Goal: Communication & Community: Answer question/provide support

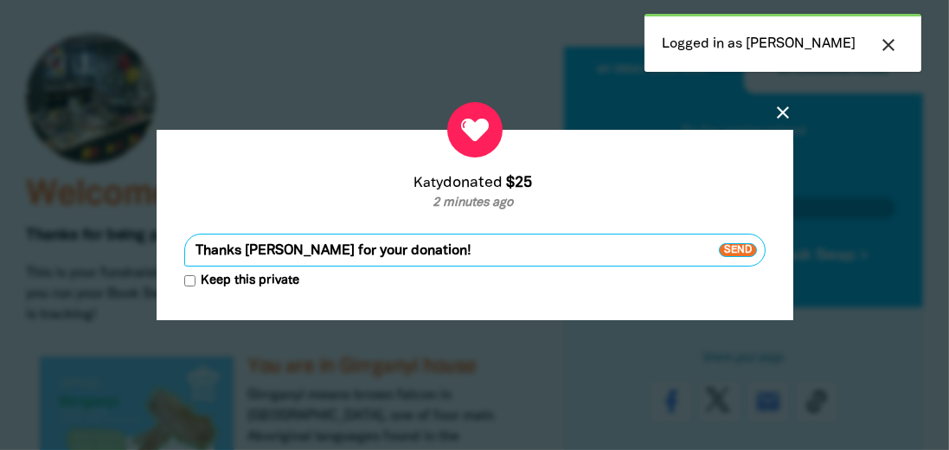
click at [736, 246] on span "Send" at bounding box center [738, 250] width 38 height 14
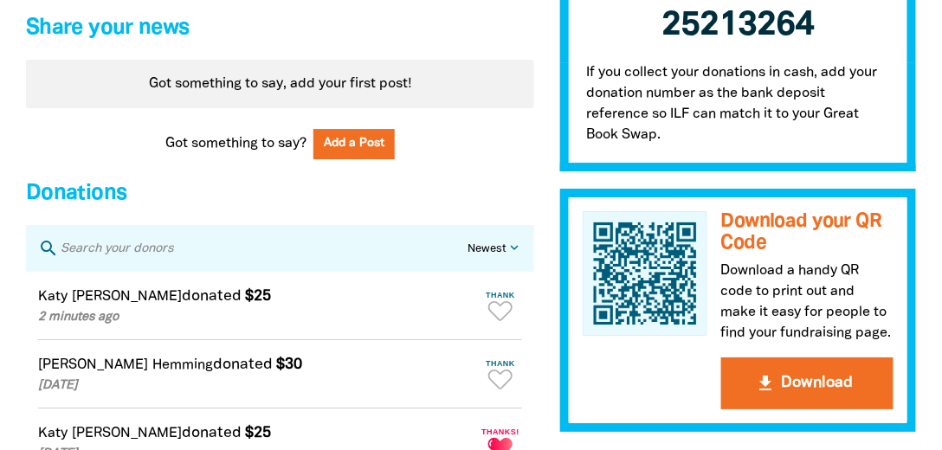
scroll to position [1483, 0]
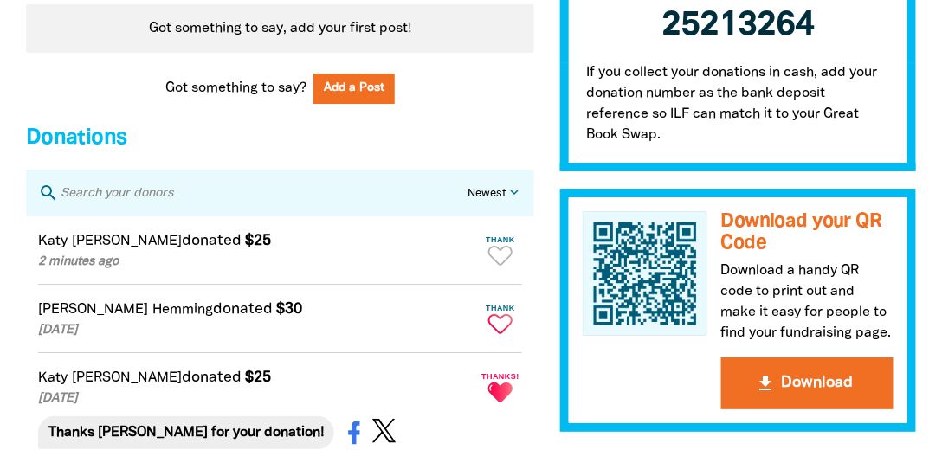
click at [504, 334] on icon "Paginated content" at bounding box center [500, 324] width 24 height 20
type textarea "Thanks [PERSON_NAME] for your donation!"
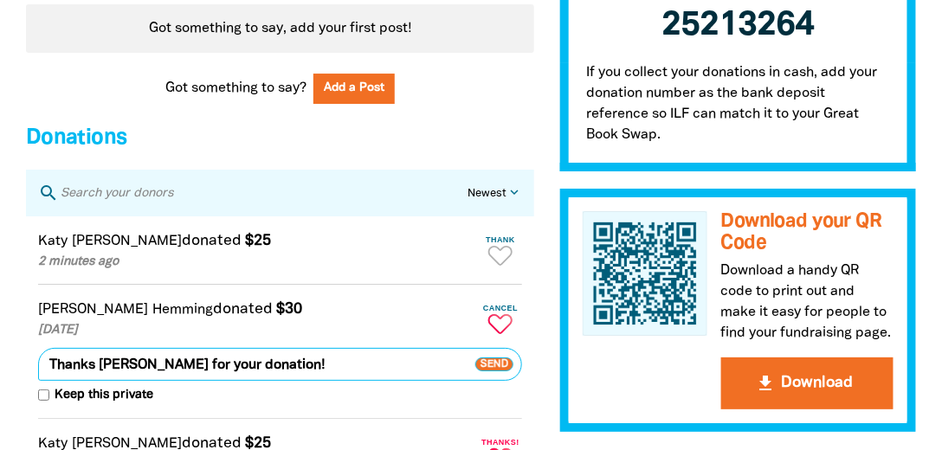
click at [493, 371] on span "Send" at bounding box center [494, 364] width 38 height 14
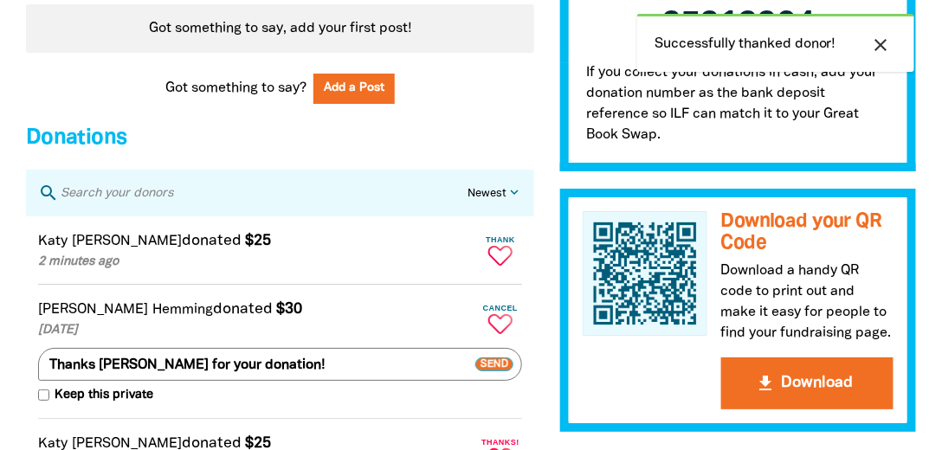
click at [500, 266] on icon "Paginated content" at bounding box center [500, 256] width 24 height 20
type textarea "Thanks [PERSON_NAME] for your donation!"
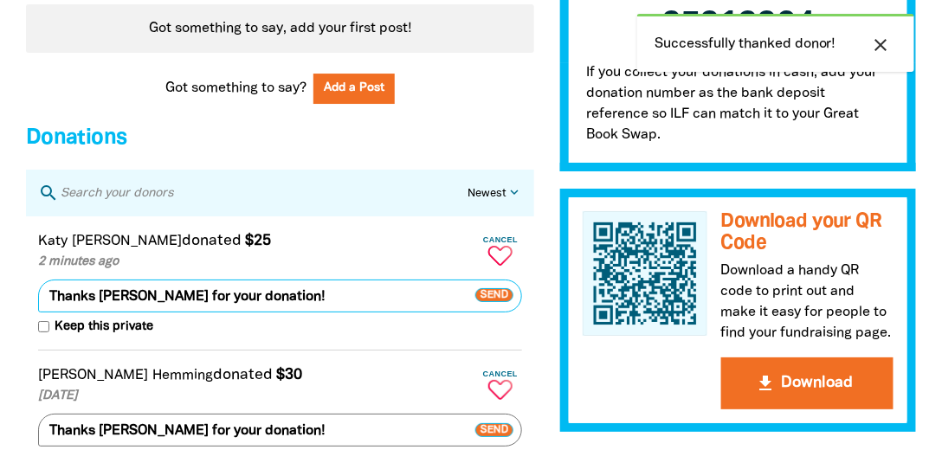
click at [496, 303] on span "Send" at bounding box center [494, 296] width 38 height 14
click at [494, 303] on span "Send" at bounding box center [494, 296] width 38 height 14
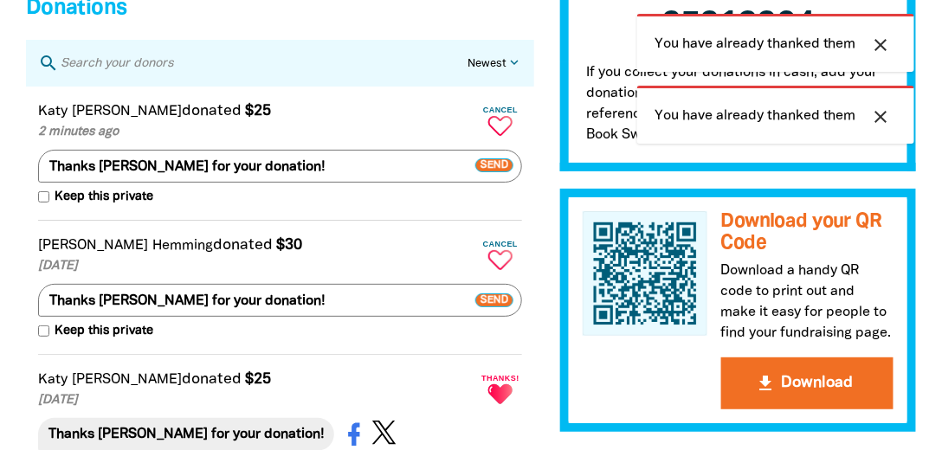
scroll to position [1631, 0]
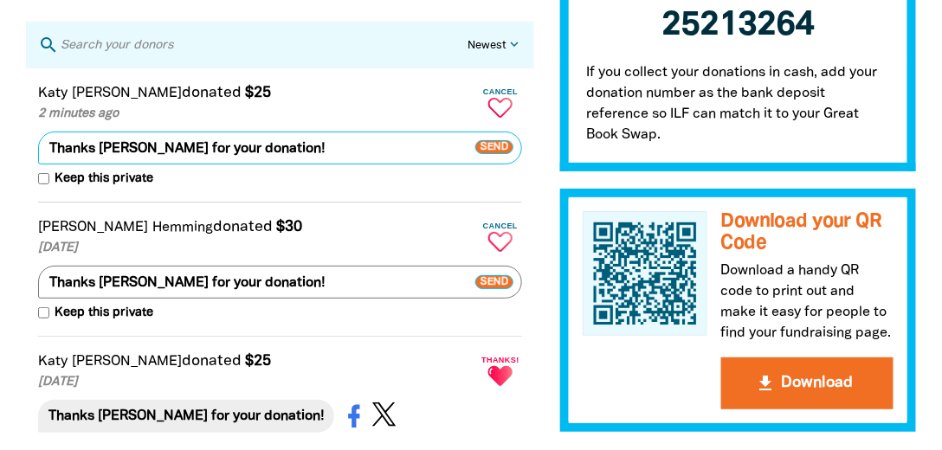
click at [47, 184] on input "Keep this private" at bounding box center [43, 178] width 11 height 11
checkbox input "false"
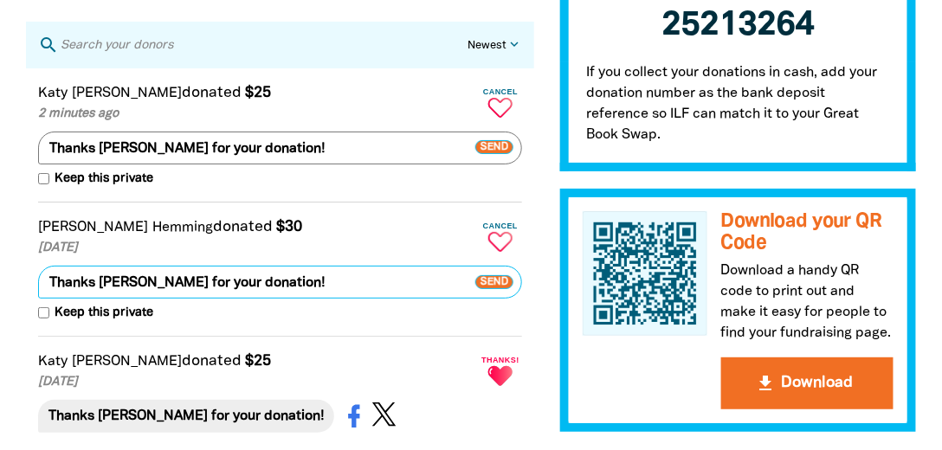
click at [492, 289] on span "Send" at bounding box center [494, 282] width 38 height 14
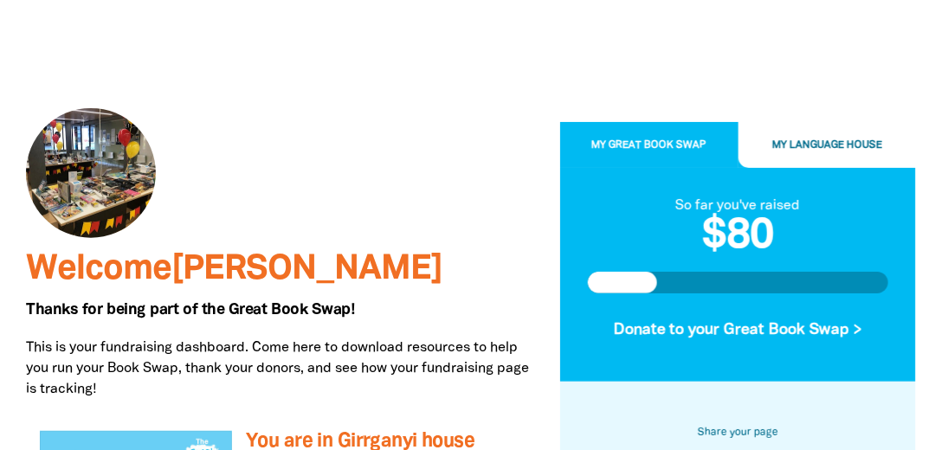
scroll to position [49, 0]
